Goal: Task Accomplishment & Management: Complete application form

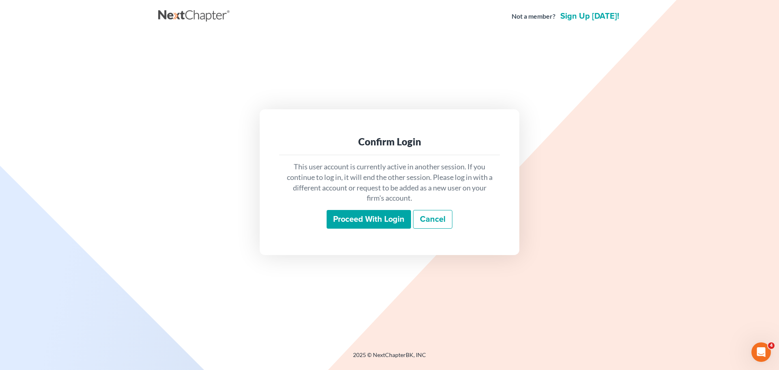
click at [363, 215] on input "Proceed with login" at bounding box center [369, 219] width 84 height 19
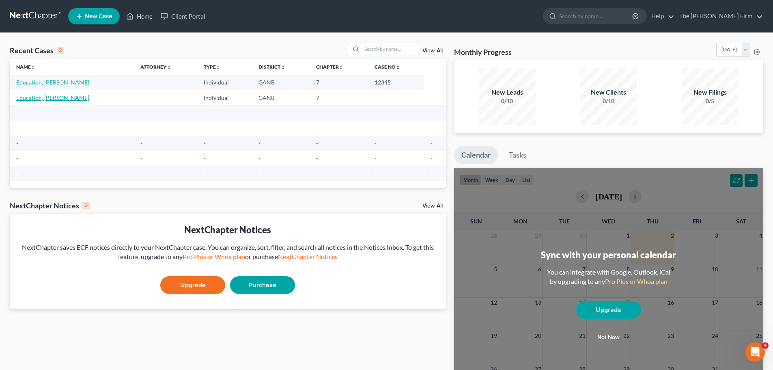
click at [47, 98] on link "Education, John" at bounding box center [52, 97] width 73 height 7
click at [41, 81] on link "Education, John" at bounding box center [52, 82] width 73 height 7
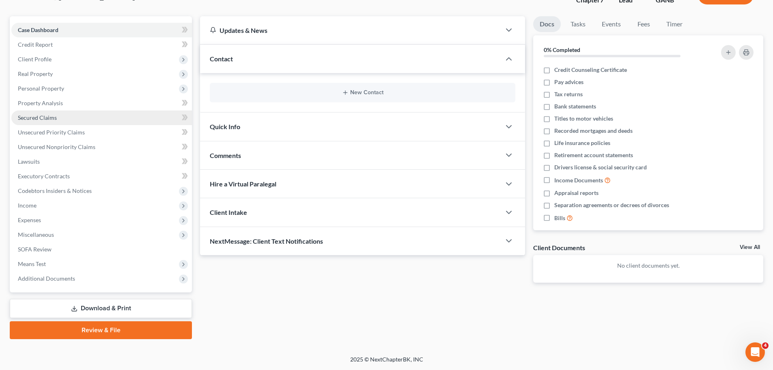
scroll to position [21, 0]
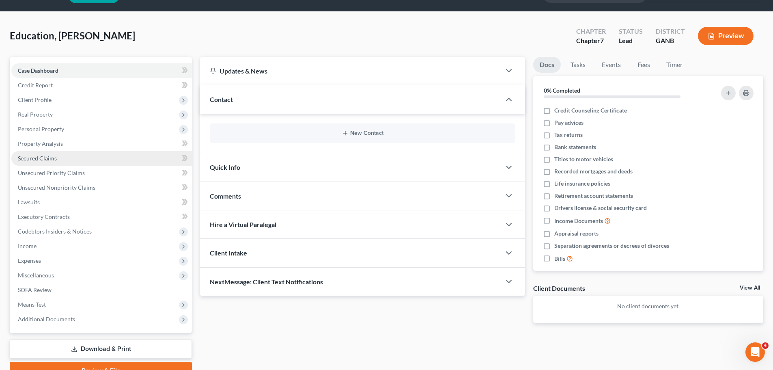
click at [48, 162] on link "Secured Claims" at bounding box center [101, 158] width 181 height 15
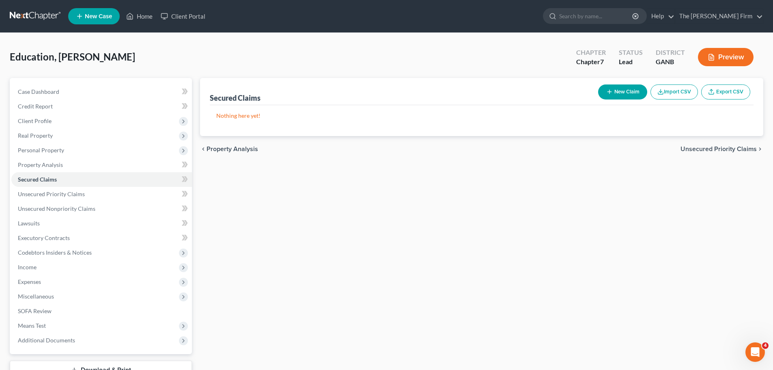
click at [624, 95] on button "New Claim" at bounding box center [622, 91] width 49 height 15
select select "0"
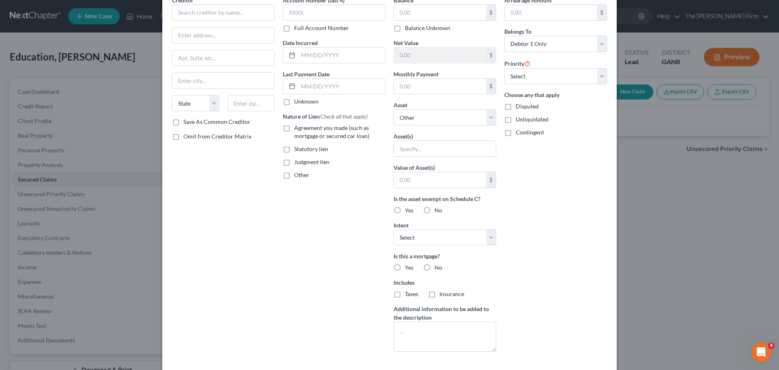
scroll to position [81, 0]
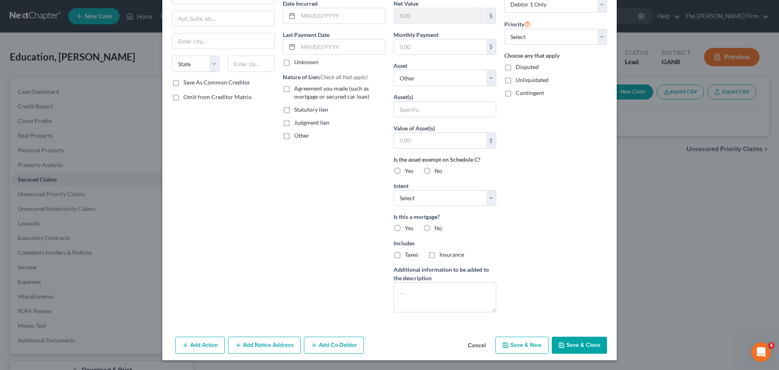
click at [190, 344] on button "Add Action" at bounding box center [200, 344] width 50 height 17
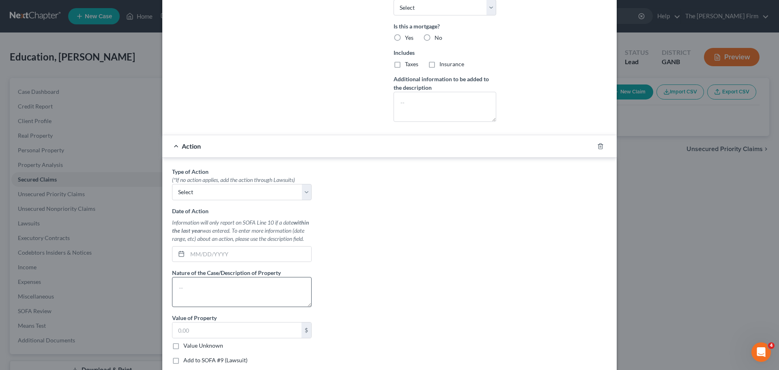
scroll to position [323, 0]
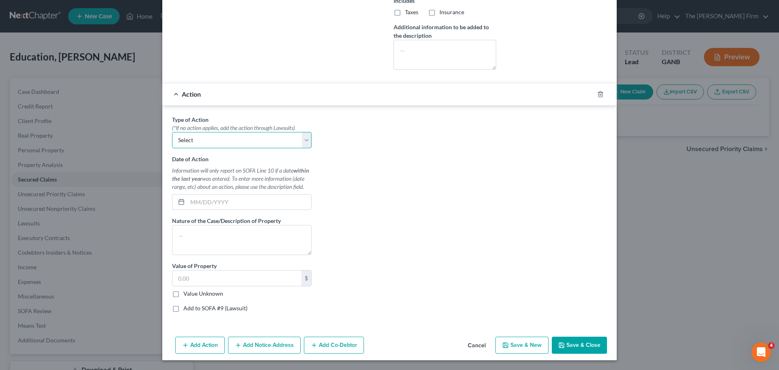
click at [308, 145] on select "Select Repossession Garnishment Foreclosure Personal Injury Attached, Seized, O…" at bounding box center [242, 140] width 140 height 16
click at [425, 175] on div "Type of Action * (*If no action applies, add the action through Lawsuits) Selec…" at bounding box center [389, 216] width 443 height 203
click at [189, 207] on input "text" at bounding box center [249, 201] width 124 height 15
click at [206, 142] on select "Select Repossession Garnishment Foreclosure Personal Injury Attached, Seized, O…" at bounding box center [242, 140] width 140 height 16
select select "2"
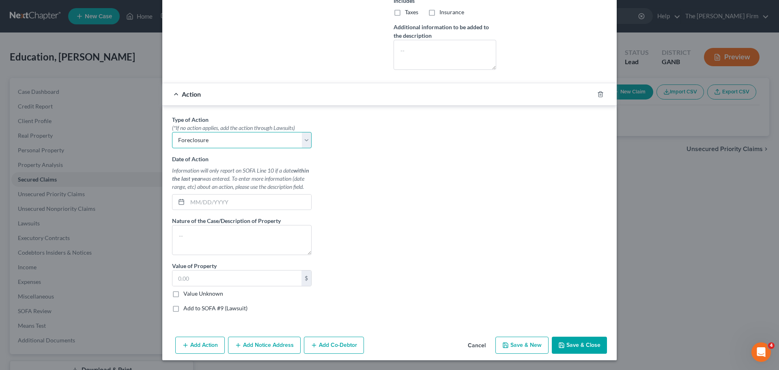
click at [172, 132] on select "Select Repossession Garnishment Foreclosure Personal Injury Attached, Seized, O…" at bounding box center [242, 140] width 140 height 16
click at [199, 200] on input "text" at bounding box center [249, 201] width 124 height 15
drag, startPoint x: 194, startPoint y: 243, endPoint x: 239, endPoint y: 236, distance: 44.8
click at [197, 243] on textarea at bounding box center [242, 240] width 140 height 30
click at [202, 284] on input "text" at bounding box center [236, 277] width 129 height 15
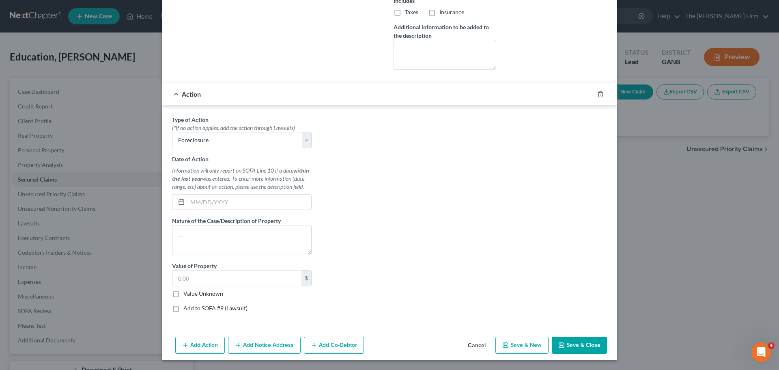
click at [177, 97] on div "Action" at bounding box center [378, 94] width 432 height 22
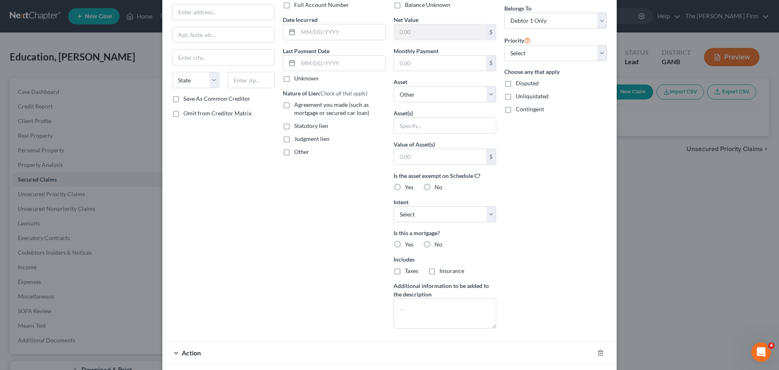
scroll to position [103, 0]
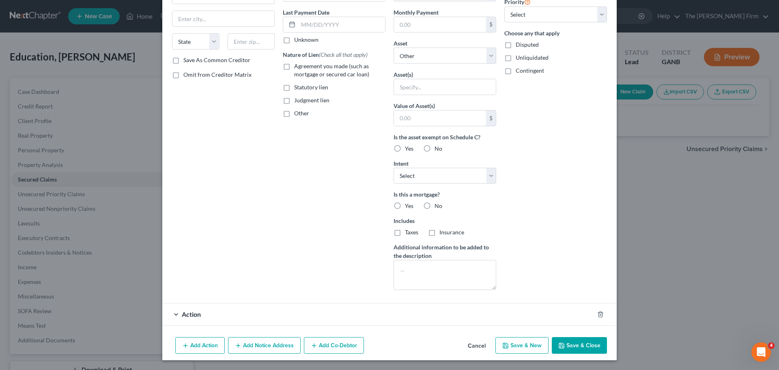
click at [182, 312] on span "Action" at bounding box center [191, 314] width 19 height 8
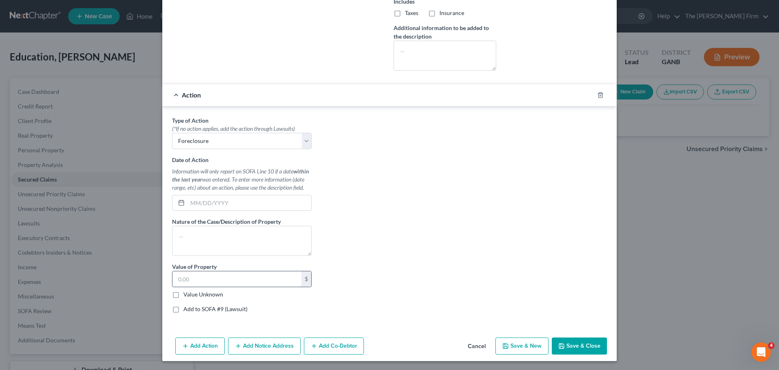
scroll to position [323, 0]
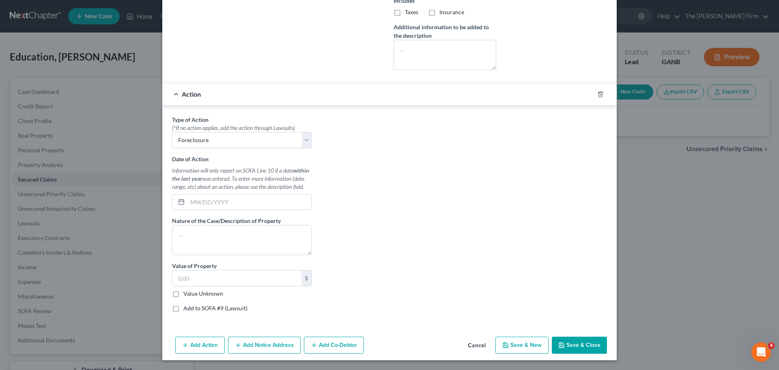
click at [168, 92] on div "Action" at bounding box center [378, 94] width 432 height 22
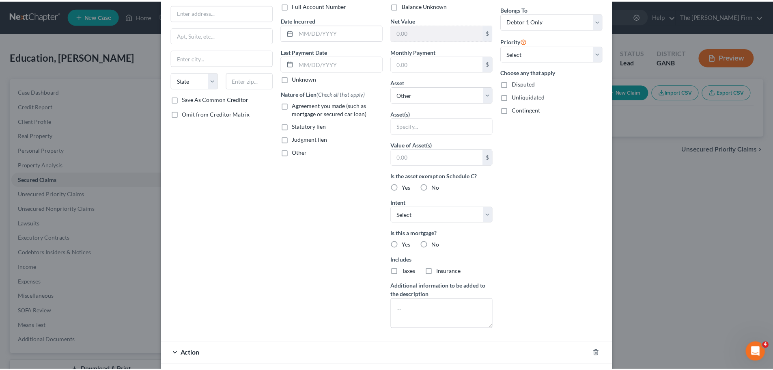
scroll to position [0, 0]
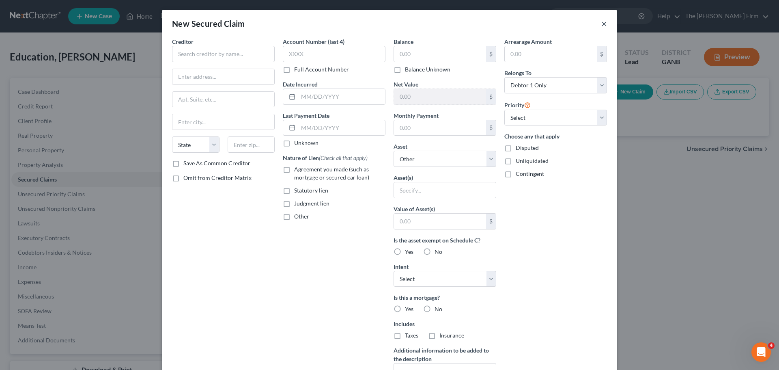
click at [601, 19] on button "×" at bounding box center [604, 24] width 6 height 10
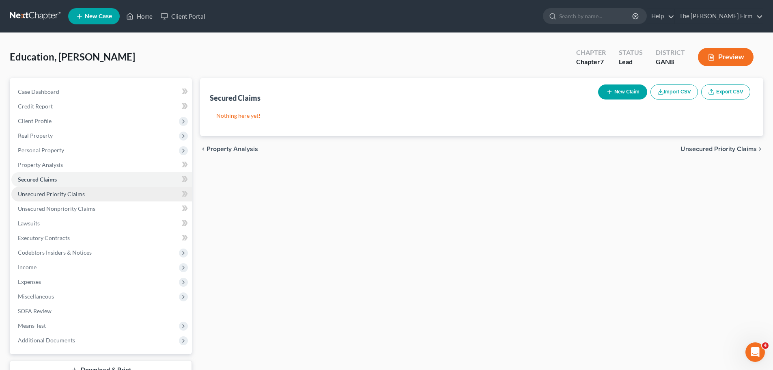
click at [49, 189] on link "Unsecured Priority Claims" at bounding box center [101, 194] width 181 height 15
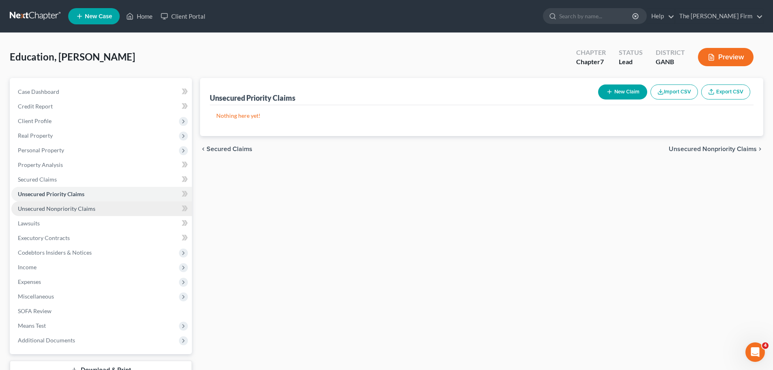
click at [45, 206] on span "Unsecured Nonpriority Claims" at bounding box center [56, 208] width 77 height 7
click at [757, 12] on link "The Floyd-Turner Firm" at bounding box center [719, 16] width 88 height 15
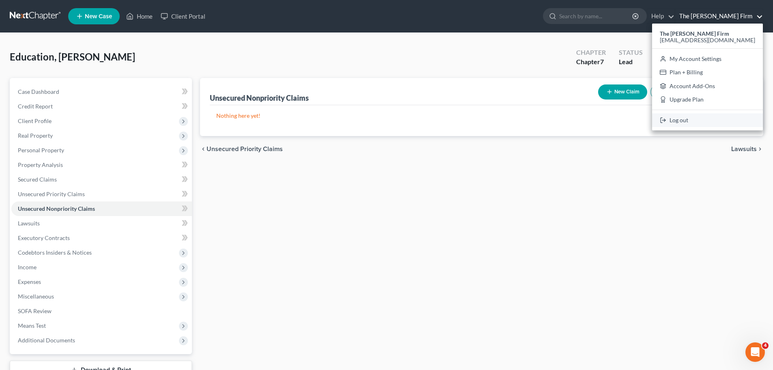
click at [727, 126] on link "Log out" at bounding box center [707, 120] width 111 height 14
